Goal: Check status: Check status

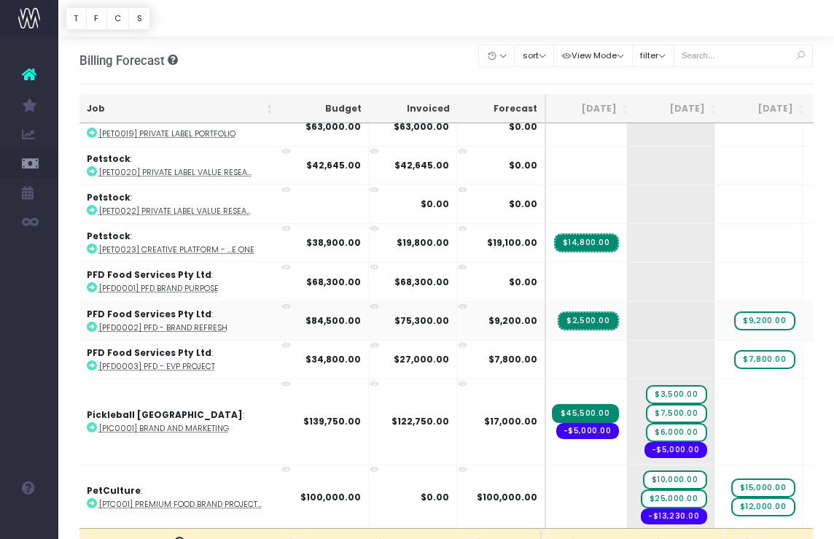
scroll to position [2595, 176]
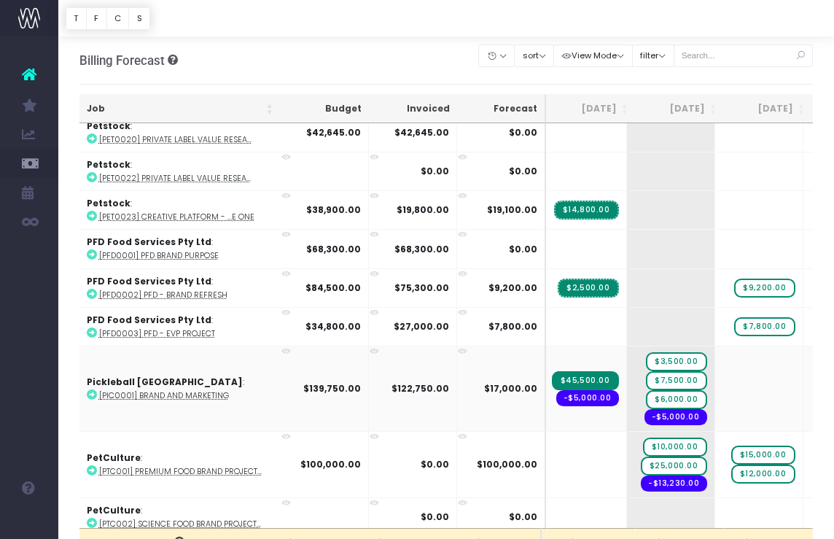
click at [322, 382] on strong "$139,750.00" at bounding box center [332, 388] width 58 height 12
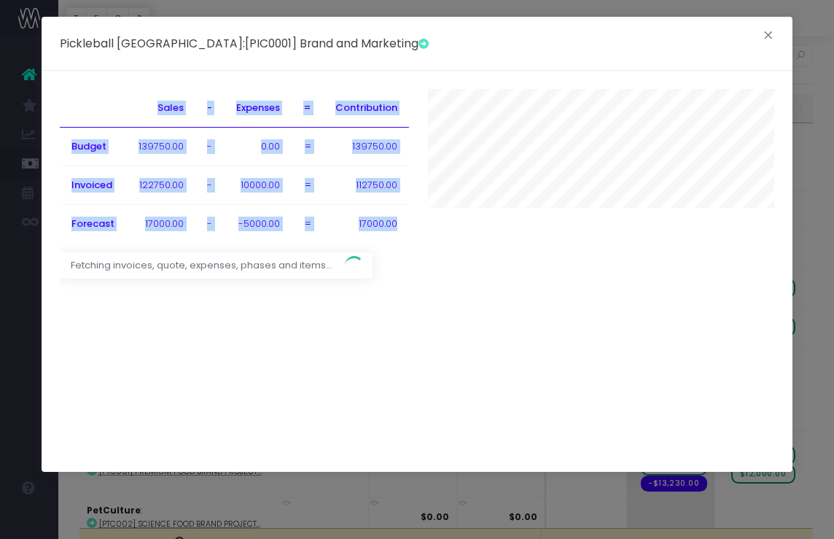
click at [322, 378] on div "Sales - Expenses = Contribution Budget 139750.00 - 0.00 = 139750.00 Invoiced 12…" at bounding box center [417, 271] width 751 height 401
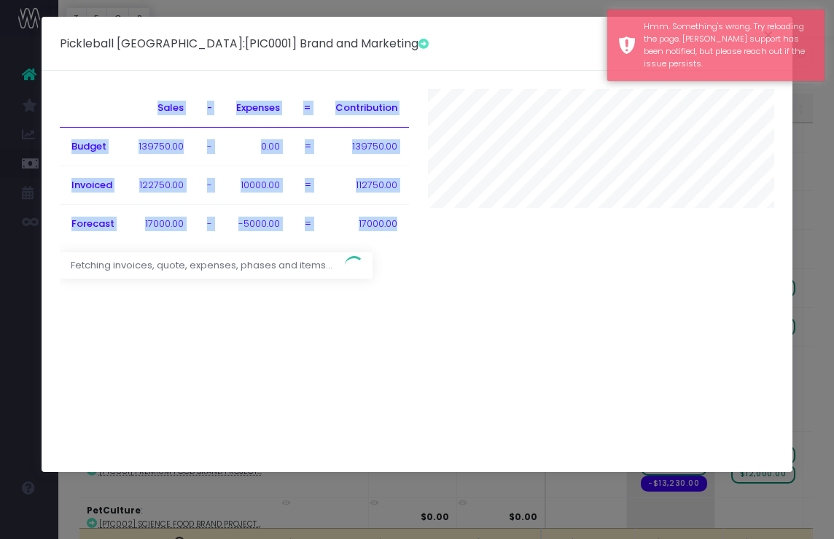
click at [530, 250] on div at bounding box center [601, 170] width 368 height 163
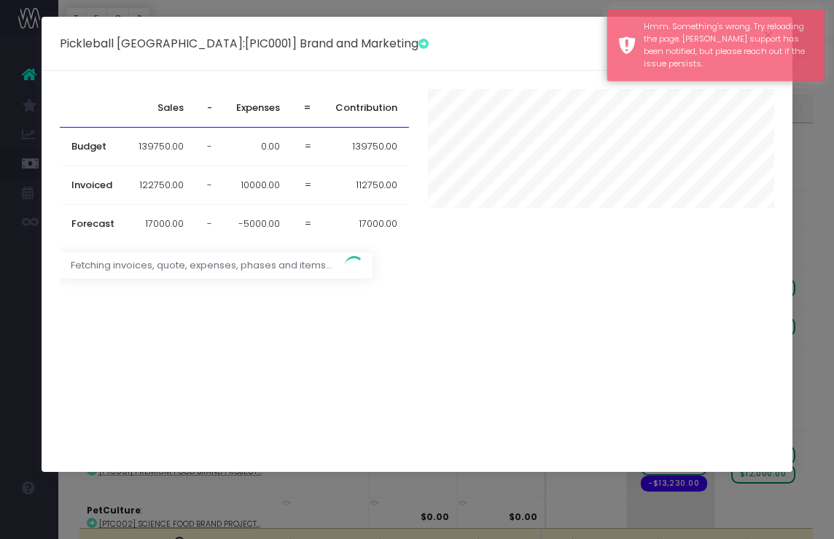
click at [33, 52] on div "Pickleball [GEOGRAPHIC_DATA] : [PIC0001] Brand and Marketing × Sales - Expenses…" at bounding box center [417, 269] width 834 height 539
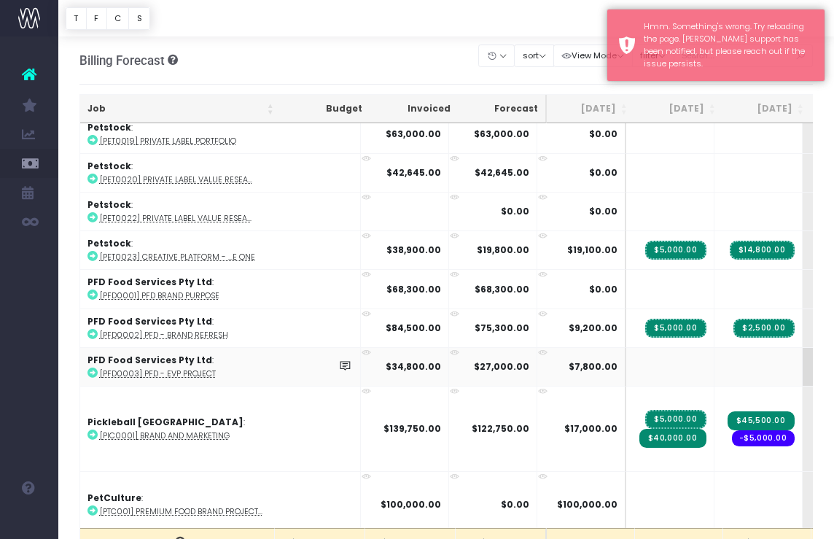
scroll to position [2555, -5]
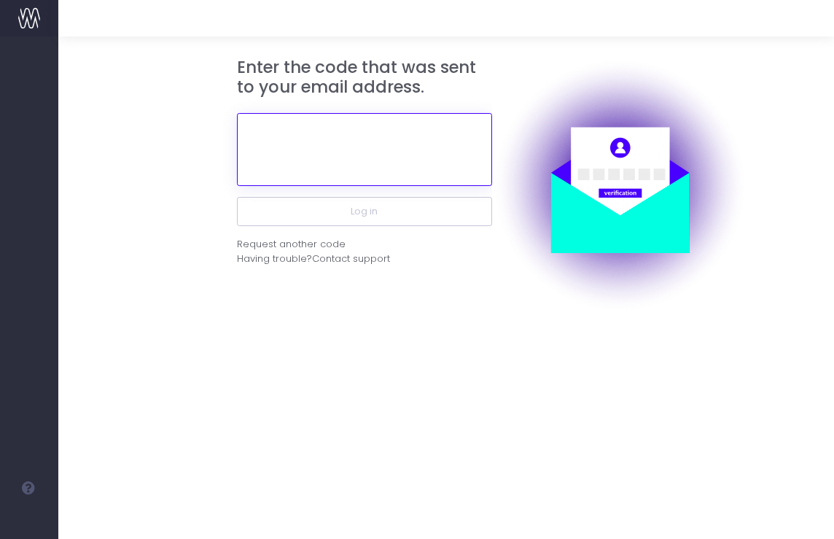
paste input "As Sam pointed out no one one on the call could make this call."
drag, startPoint x: 461, startPoint y: 156, endPoint x: -43, endPoint y: 116, distance: 505.4
click at [0, 116] on html "Oh my... this is bad. wayahead wasn't able to load this page. Please contact su…" at bounding box center [417, 269] width 834 height 539
drag, startPoint x: 446, startPoint y: 174, endPoint x: 169, endPoint y: 138, distance: 279.4
click at [174, 142] on form "Enter the code that was sent to your email address. . Log in Request another co…" at bounding box center [446, 185] width 734 height 255
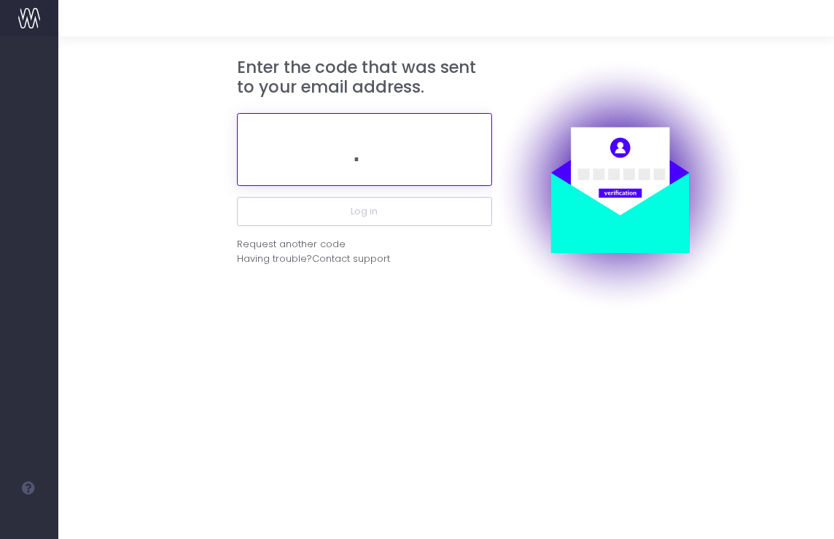
type input "\"
paste input "974863"
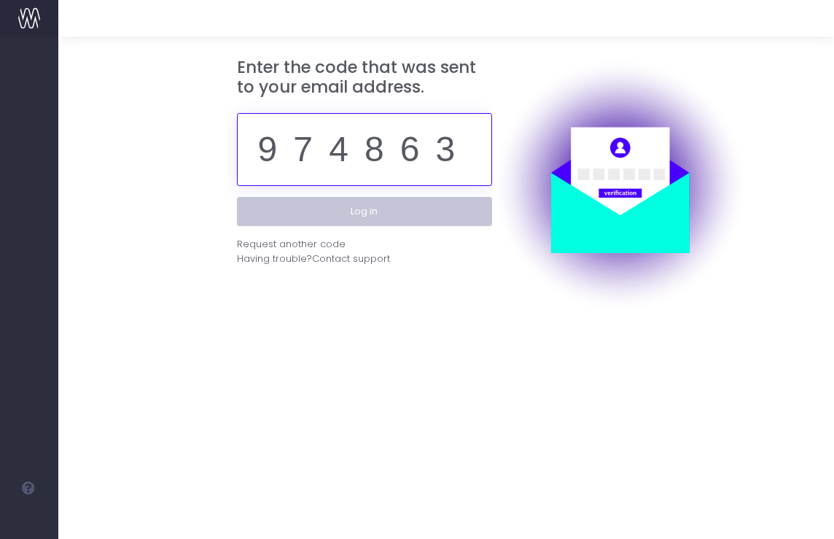
type input "974863"
click at [434, 204] on button "Log in" at bounding box center [364, 211] width 255 height 29
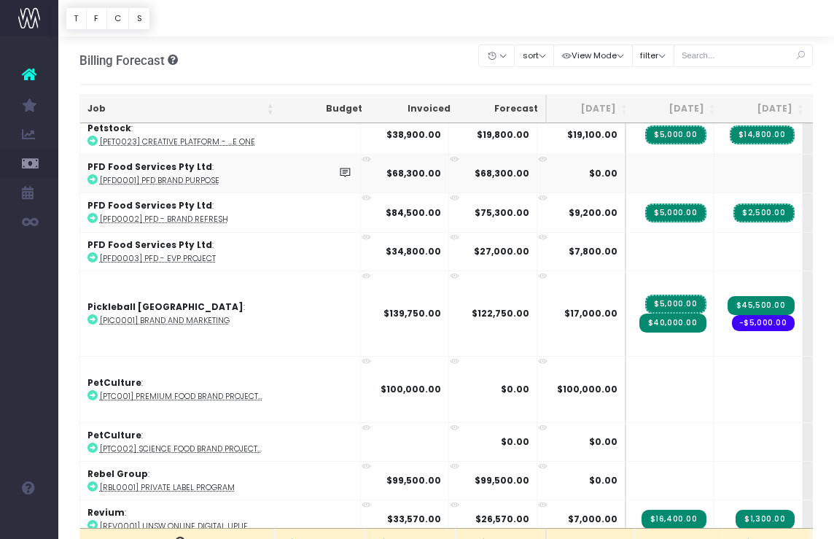
scroll to position [2649, 0]
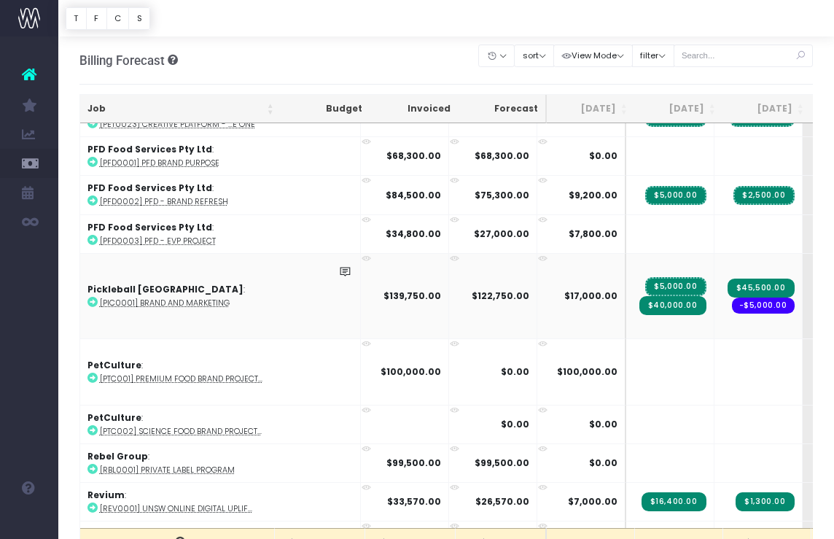
click at [383, 289] on strong "$139,750.00" at bounding box center [412, 295] width 58 height 12
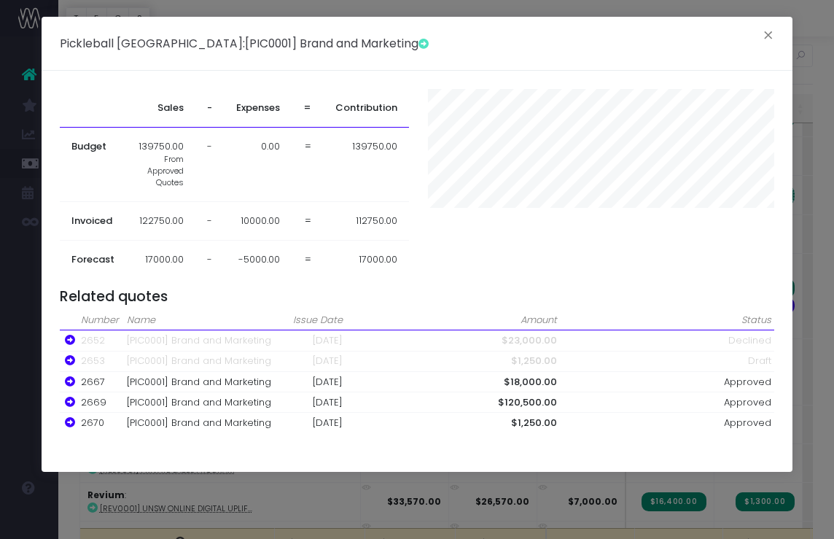
click at [142, 146] on span "139750.00" at bounding box center [161, 146] width 45 height 15
click at [766, 28] on button "×" at bounding box center [768, 37] width 31 height 23
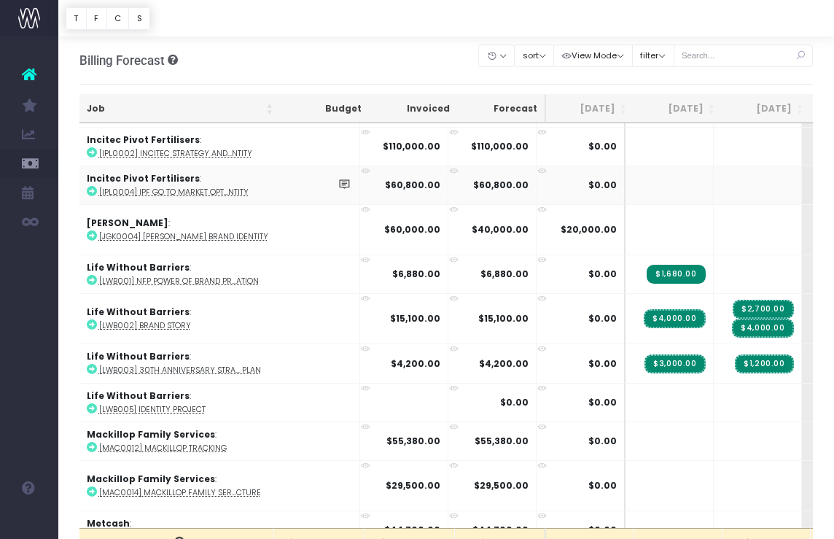
scroll to position [1838, 1]
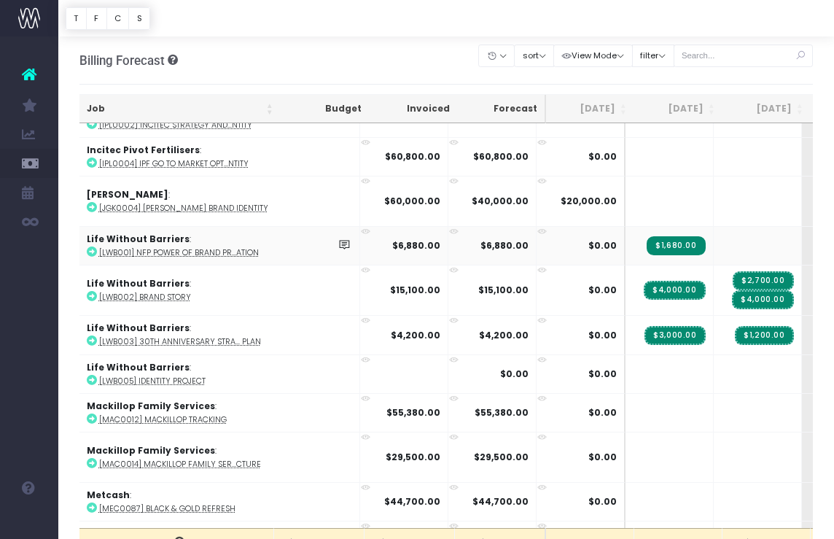
click at [392, 239] on strong "$6,880.00" at bounding box center [416, 245] width 48 height 12
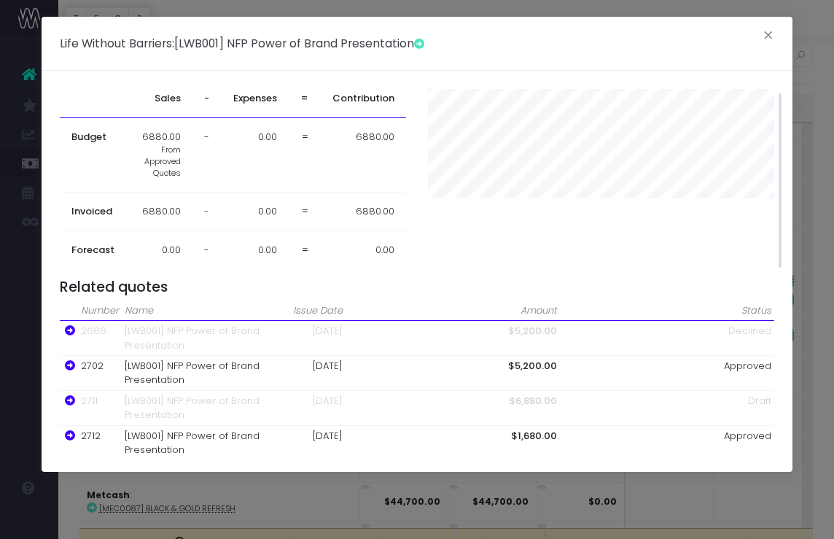
scroll to position [0, 0]
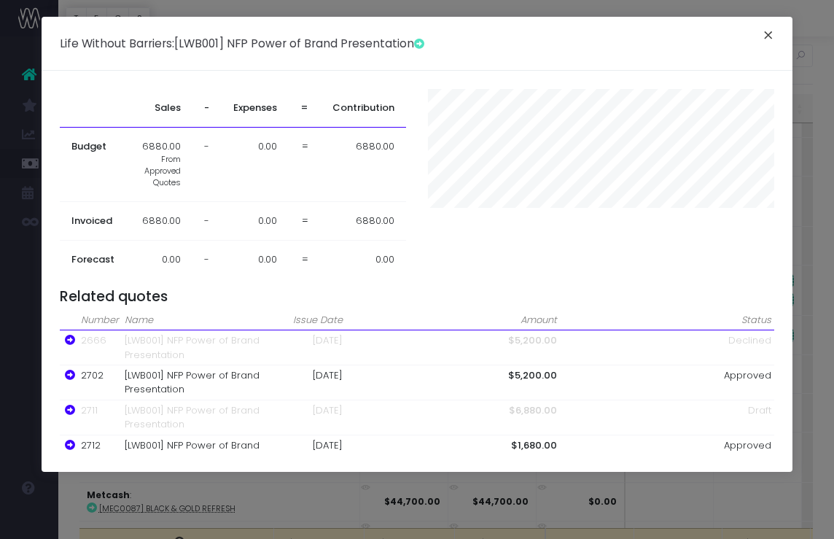
click at [765, 39] on button "×" at bounding box center [768, 37] width 31 height 23
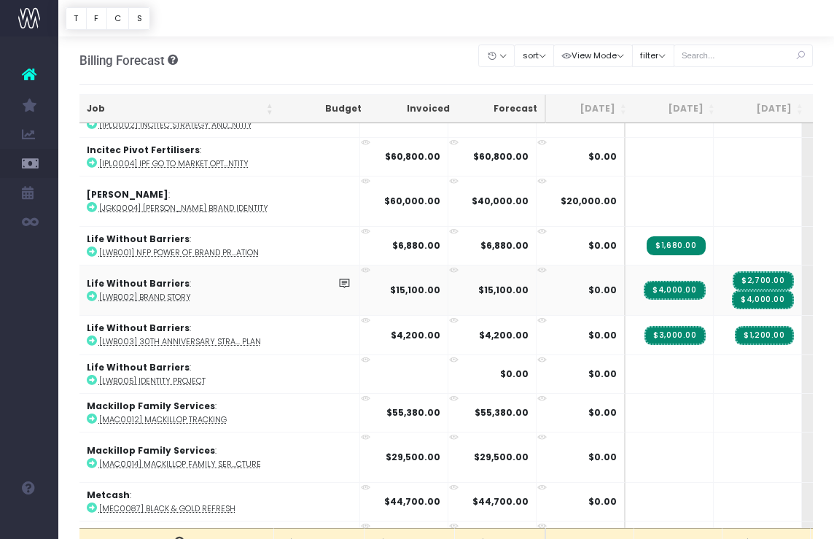
click at [167, 293] on abbr "[LWB002] Brand Story" at bounding box center [145, 297] width 92 height 11
click at [391, 331] on strong "$4,200.00" at bounding box center [416, 335] width 50 height 12
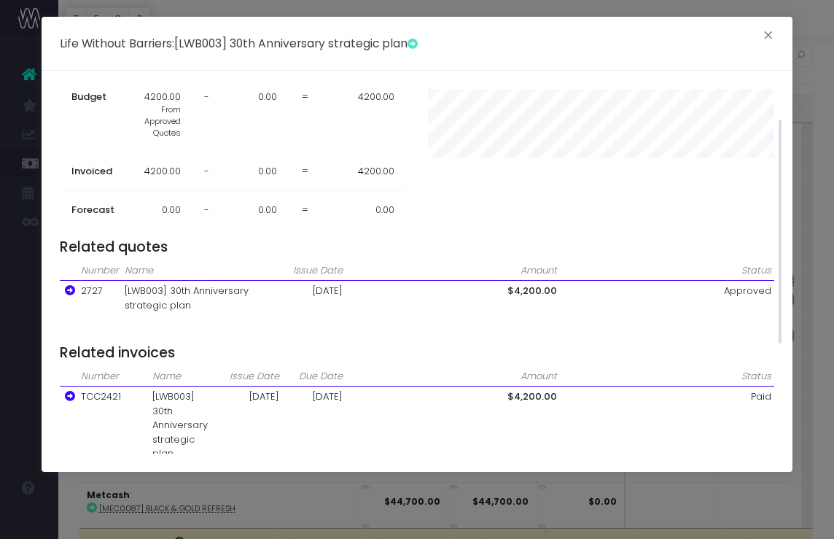
scroll to position [57, 0]
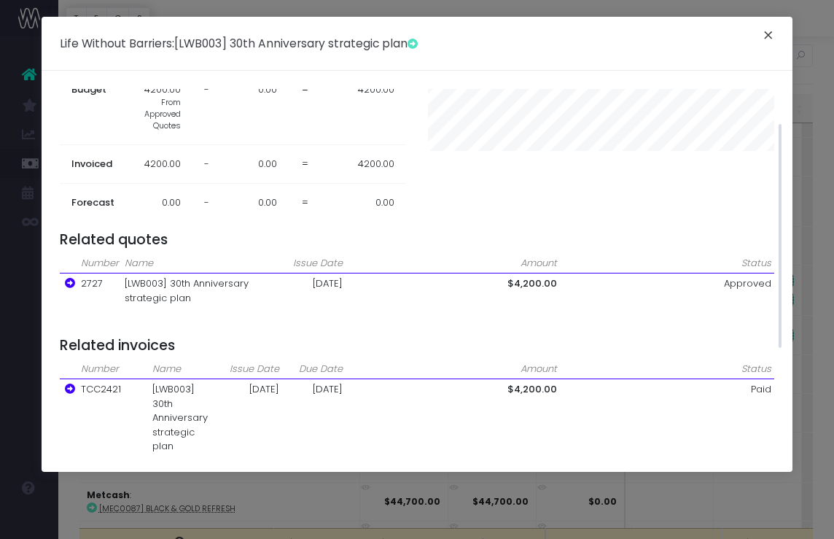
click at [768, 36] on button "×" at bounding box center [768, 37] width 31 height 23
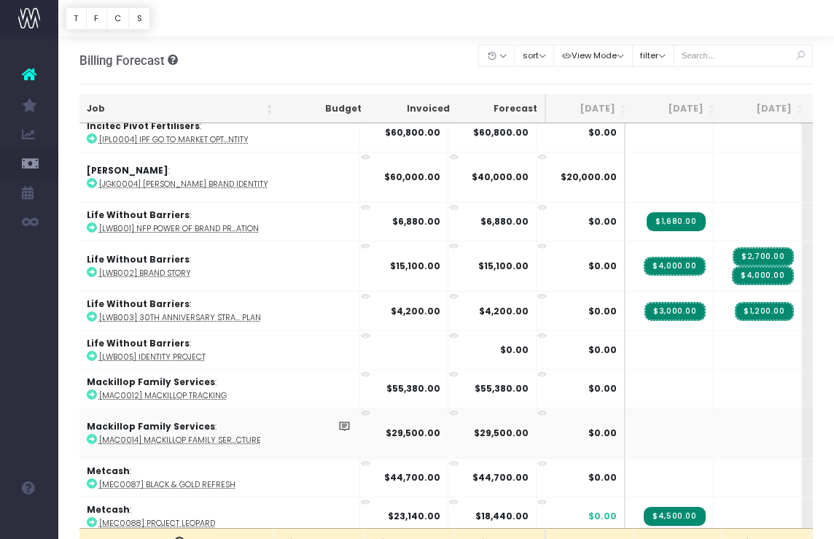
scroll to position [1864, 1]
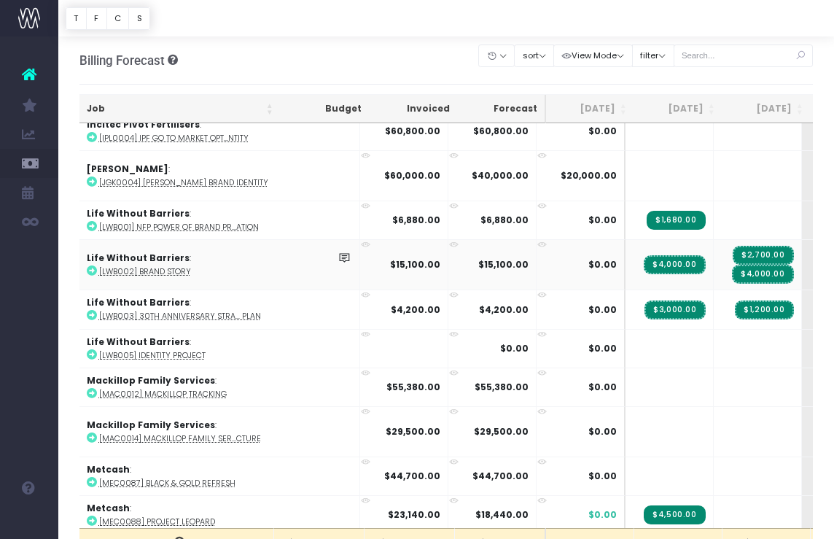
click at [390, 265] on strong "$15,100.00" at bounding box center [415, 264] width 50 height 12
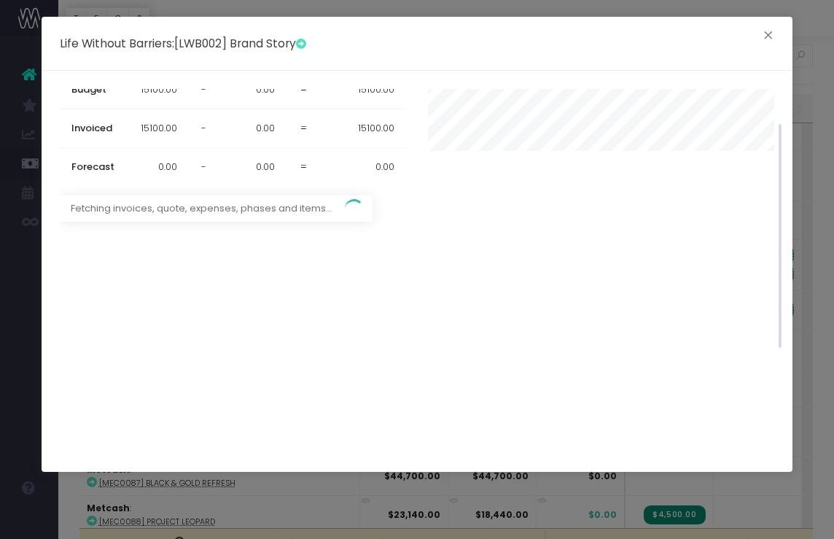
scroll to position [0, 0]
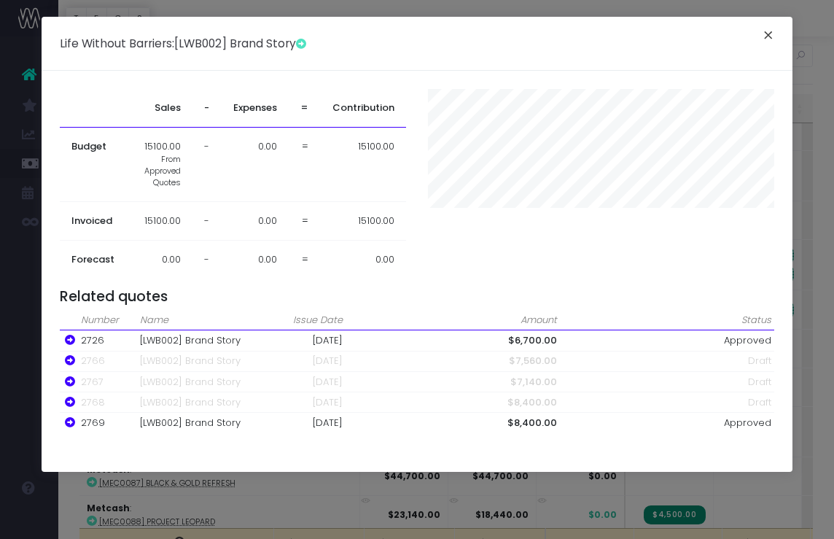
click at [758, 39] on button "×" at bounding box center [768, 37] width 31 height 23
